Goal: Transaction & Acquisition: Subscribe to service/newsletter

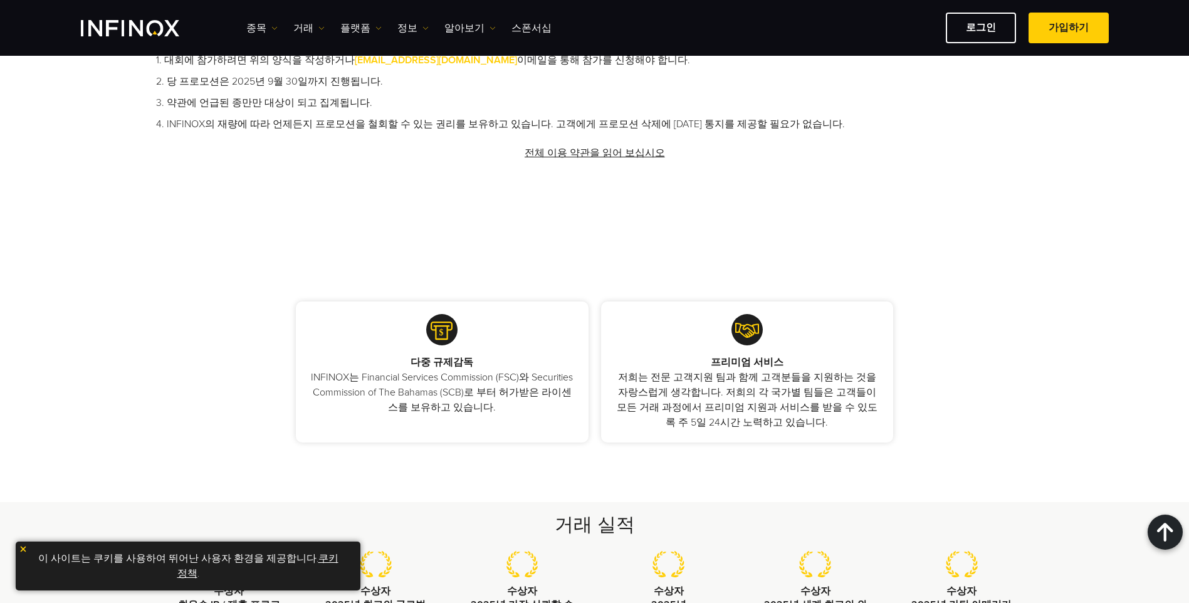
scroll to position [940, 0]
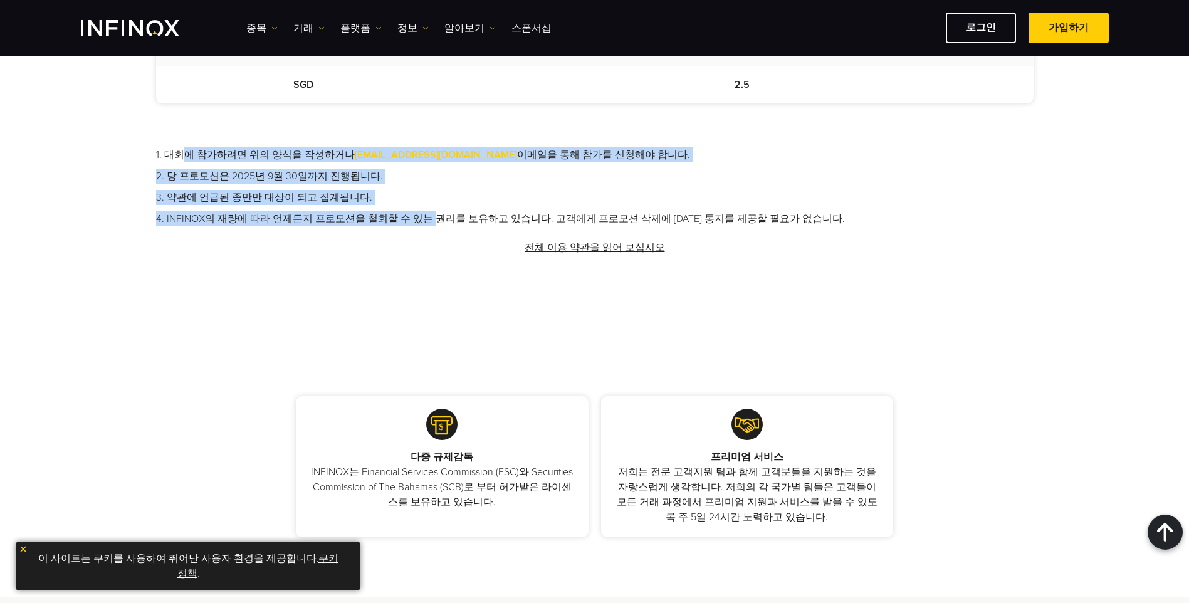
drag, startPoint x: 178, startPoint y: 159, endPoint x: 423, endPoint y: 224, distance: 253.8
click at [423, 224] on ul "1. 대회에 참가하려면 위의 양식을 작성하거나 promotions@infinox.com 이메일을 통해 참가를 신청해야 합니다. 2. 당 프로모…" at bounding box center [595, 186] width 878 height 79
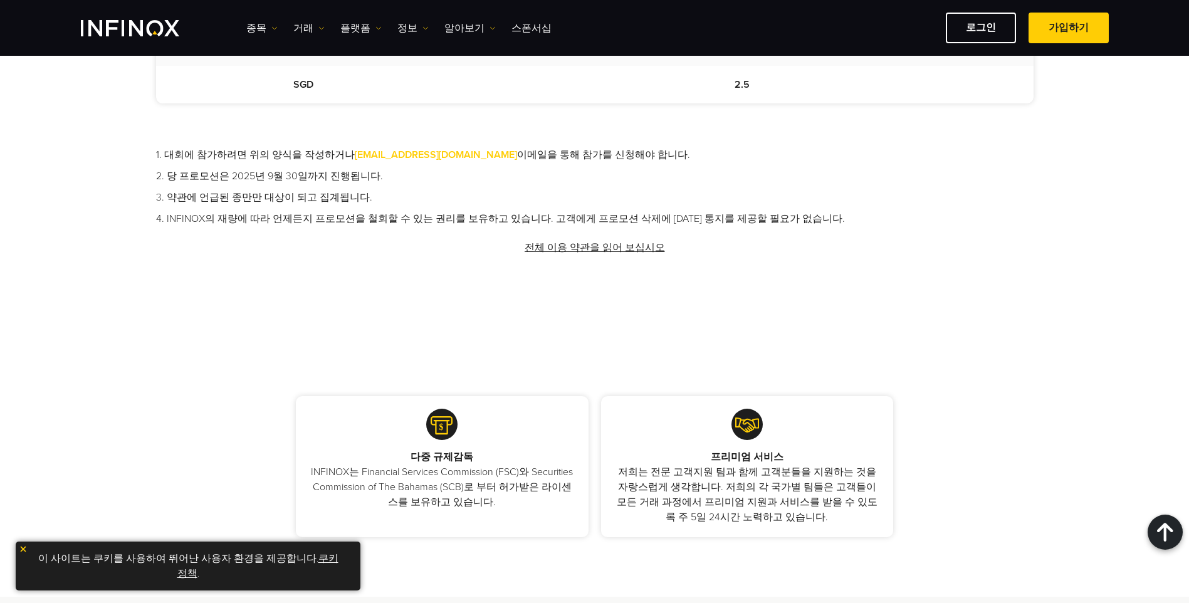
drag, startPoint x: 423, startPoint y: 224, endPoint x: 419, endPoint y: 256, distance: 31.6
click at [418, 257] on div "1. 대회에 참가하려면 위의 양식을 작성하거나 promotions@infinox.com 이메일을 통해 참가를 신청해야 합니다. 2. 당 프로모…" at bounding box center [595, 207] width 878 height 120
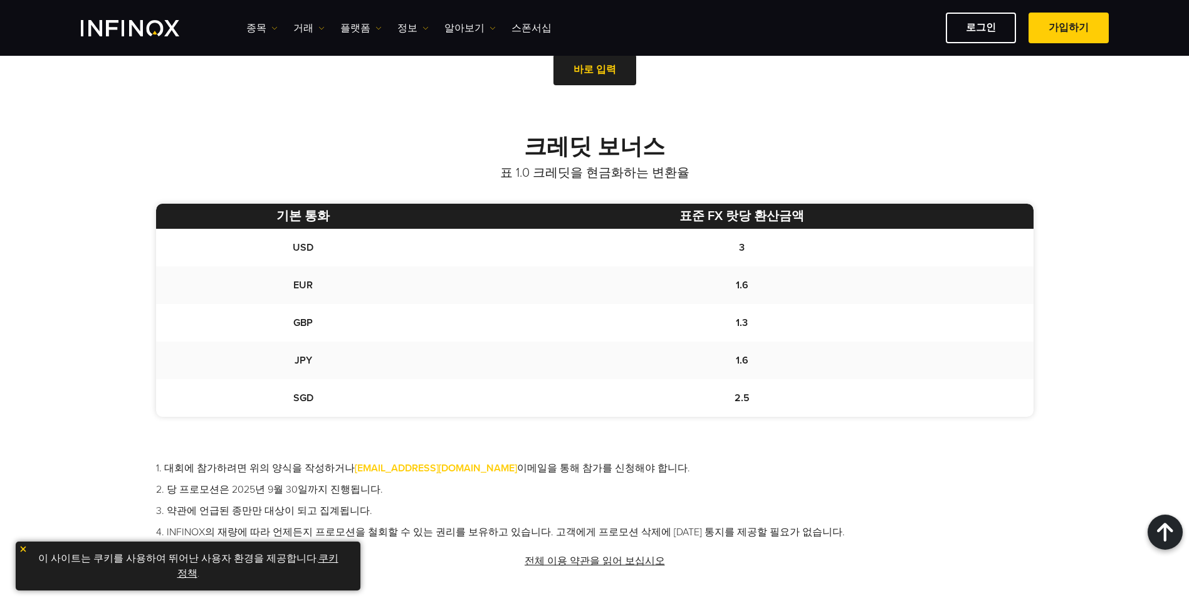
scroll to position [313, 0]
